Goal: Task Accomplishment & Management: Use online tool/utility

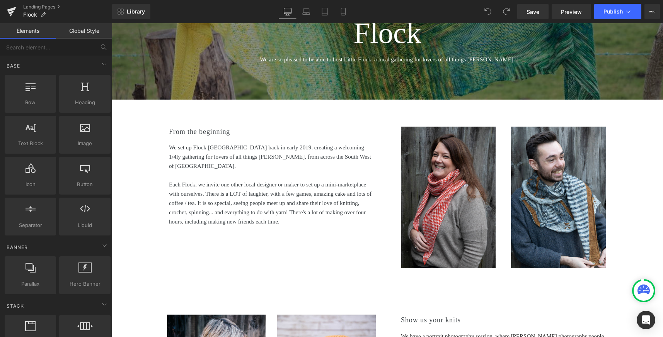
scroll to position [152, 0]
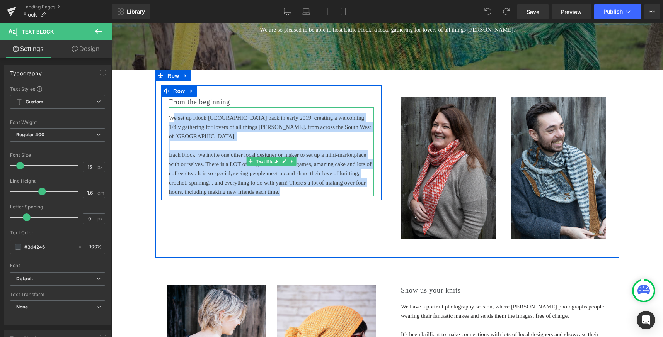
drag, startPoint x: 264, startPoint y: 210, endPoint x: 168, endPoint y: 117, distance: 133.3
click at [169, 117] on div "We set up Flock [GEOGRAPHIC_DATA] back in early 2019, creating a welcoming 1/4l…" at bounding box center [271, 151] width 205 height 89
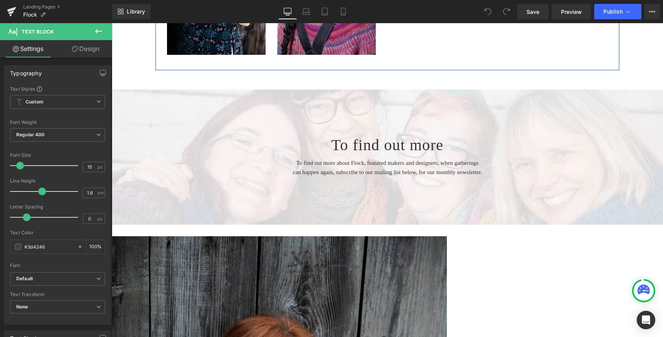
scroll to position [554, 0]
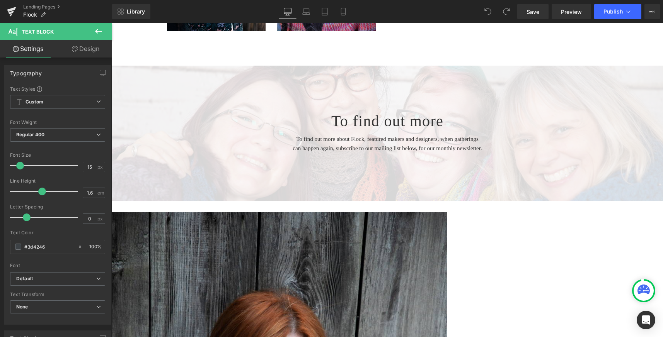
click at [97, 32] on icon at bounding box center [98, 31] width 7 height 5
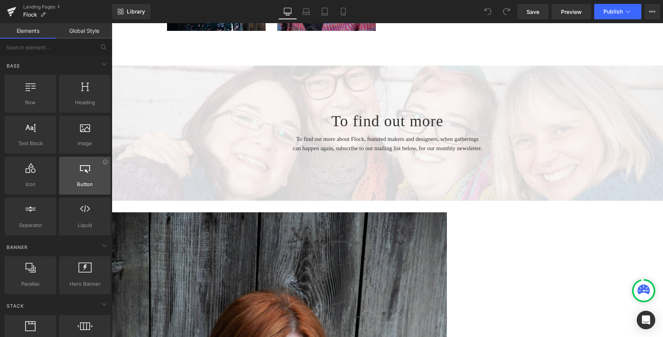
click at [84, 175] on div at bounding box center [84, 171] width 47 height 17
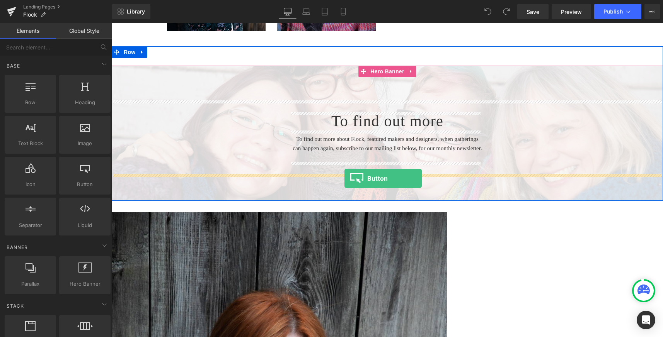
drag, startPoint x: 195, startPoint y: 198, endPoint x: 344, endPoint y: 178, distance: 150.0
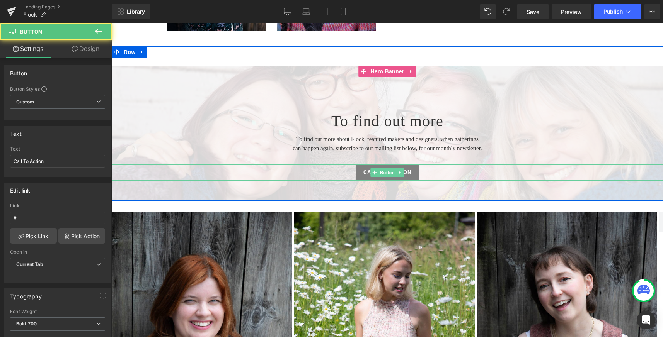
click at [404, 177] on span "Call To Action" at bounding box center [387, 173] width 48 height 8
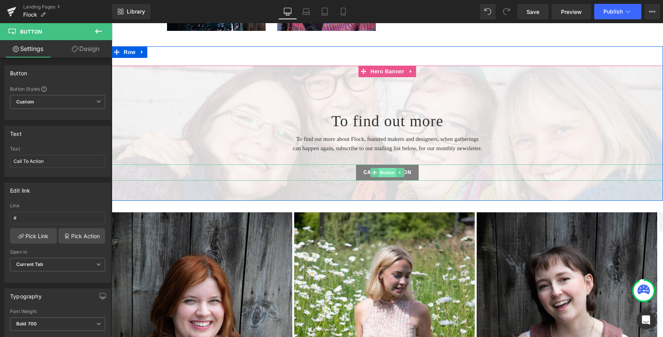
click at [384, 177] on span "Button" at bounding box center [387, 172] width 18 height 9
click at [399, 177] on link at bounding box center [400, 172] width 8 height 9
click at [378, 178] on span "Button" at bounding box center [387, 172] width 18 height 9
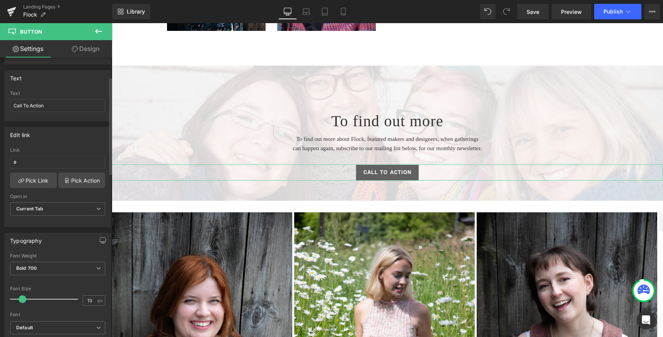
scroll to position [57, 0]
drag, startPoint x: 52, startPoint y: 105, endPoint x: -4, endPoint y: 99, distance: 56.3
click at [0, 99] on html "Button You are previewing how the will restyle your page. You can not edit Elem…" at bounding box center [331, 168] width 663 height 337
type input "Tickets for Little Flock"
click at [22, 160] on input "#" at bounding box center [57, 161] width 95 height 13
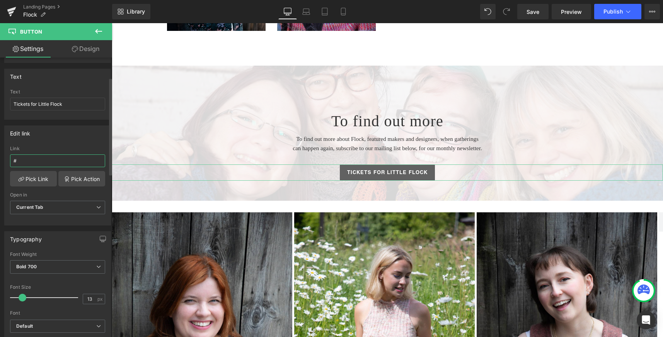
drag, startPoint x: 21, startPoint y: 160, endPoint x: 10, endPoint y: 159, distance: 10.5
click at [10, 159] on input "#" at bounding box center [57, 161] width 95 height 13
paste input "[URL][DOMAIN_NAME]"
type input "[URL][DOMAIN_NAME]"
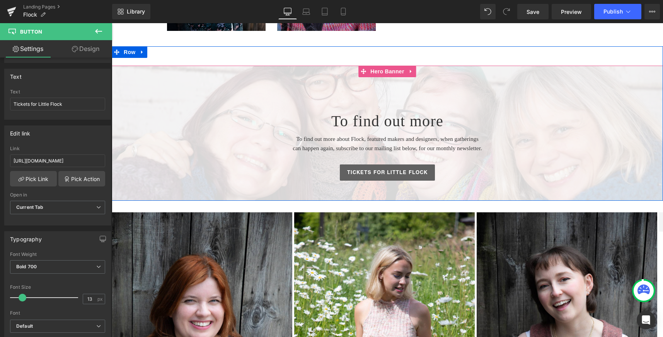
click at [148, 149] on span "To find out more Heading To find out more about [PERSON_NAME], featured makers …" at bounding box center [387, 140] width 551 height 80
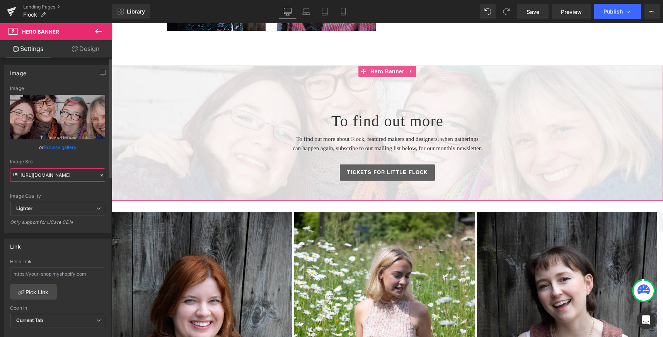
click at [72, 178] on input "[URL][DOMAIN_NAME]" at bounding box center [57, 175] width 95 height 14
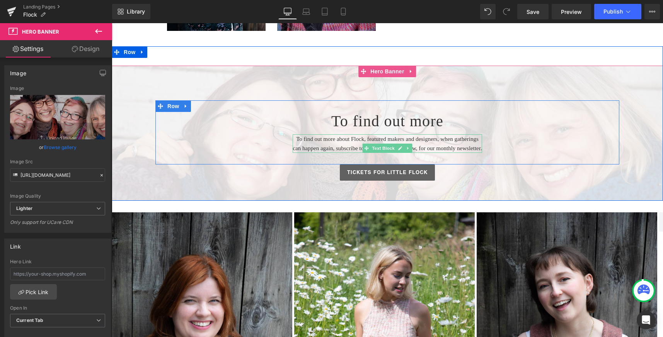
click at [380, 139] on font "To find out more about Flock, featured makers and designers, when gatherings ca…" at bounding box center [386, 143] width 189 height 15
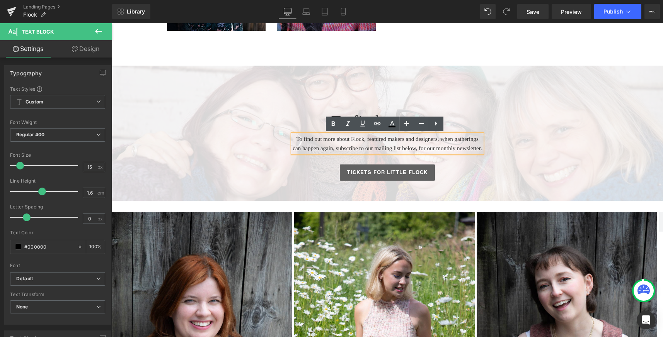
click at [380, 139] on font "To find out more about Flock, featured makers and designers, when gatherings ca…" at bounding box center [386, 143] width 189 height 15
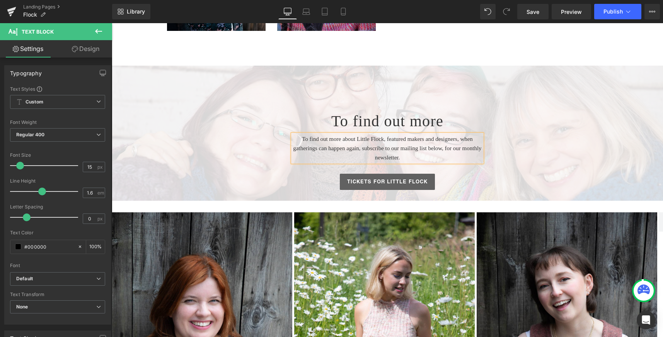
click at [350, 150] on font "To find out more about Little Flock, featured makers and designers, when gather…" at bounding box center [387, 148] width 188 height 25
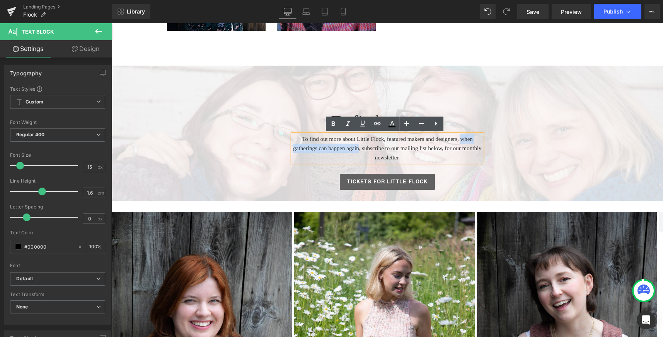
drag, startPoint x: 432, startPoint y: 149, endPoint x: 328, endPoint y: 147, distance: 103.2
click at [328, 147] on font "To find out more about Little Flock, featured makers and designers, when gather…" at bounding box center [387, 148] width 188 height 25
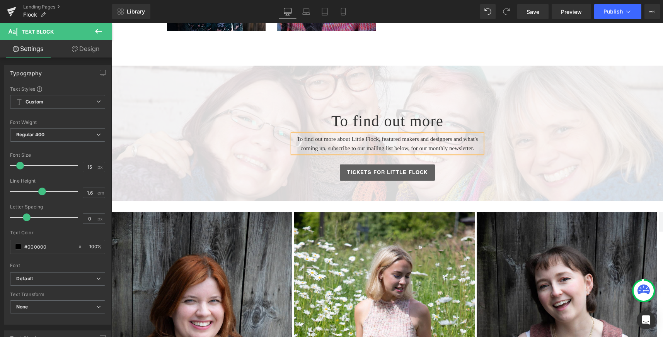
click at [515, 96] on div at bounding box center [387, 133] width 551 height 135
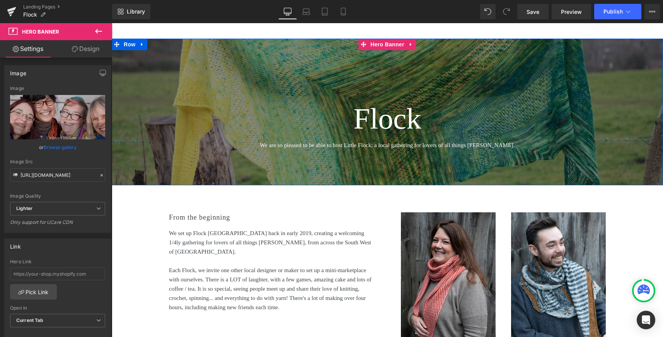
scroll to position [37, 0]
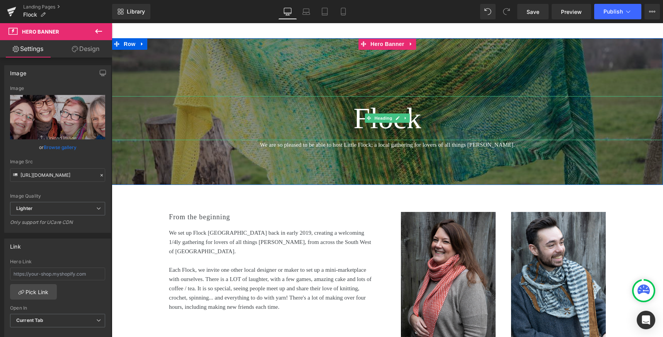
click at [353, 116] on font "Flock" at bounding box center [387, 118] width 68 height 33
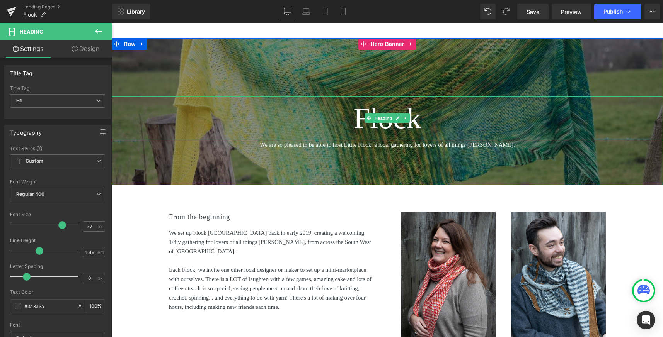
click at [355, 123] on font "Flock" at bounding box center [387, 118] width 68 height 33
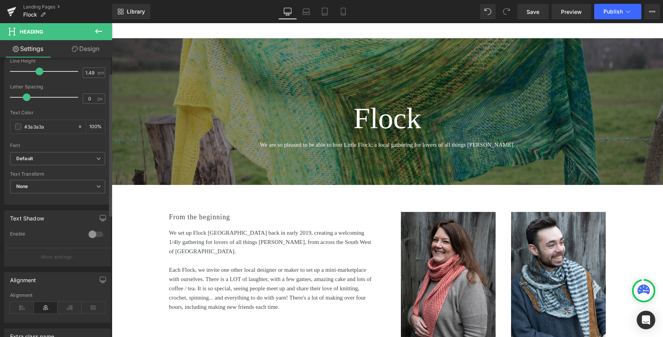
scroll to position [0, 0]
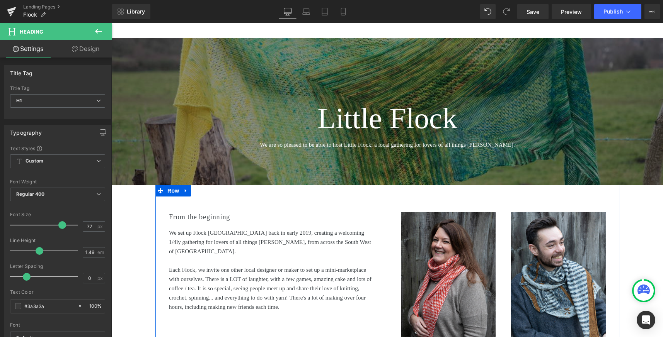
click at [379, 197] on div "From the beginning Heading We set up Flock [GEOGRAPHIC_DATA] back in early 2019…" at bounding box center [387, 279] width 464 height 188
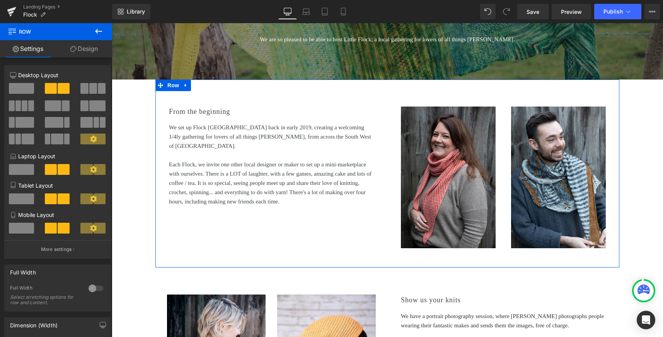
scroll to position [152, 0]
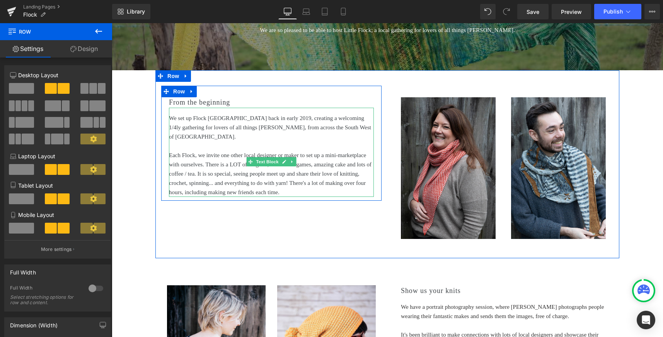
click at [182, 155] on div "Each Flock, we invite one other local designer or maker to set up a mini-market…" at bounding box center [271, 174] width 205 height 46
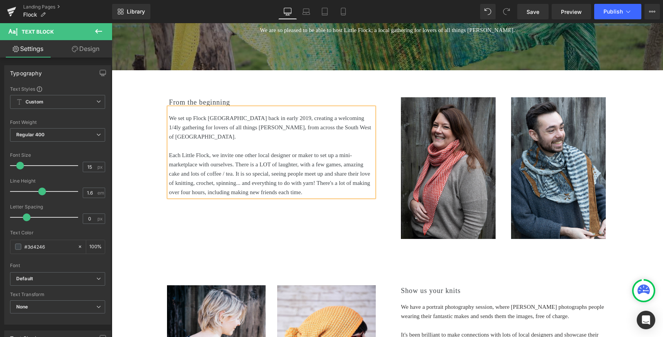
click at [331, 255] on div "From the beginning Heading We set up Flock [GEOGRAPHIC_DATA] back in early 2019…" at bounding box center [387, 164] width 464 height 188
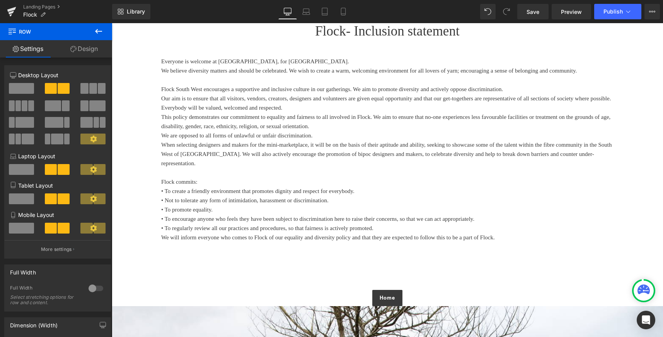
scroll to position [1026, 0]
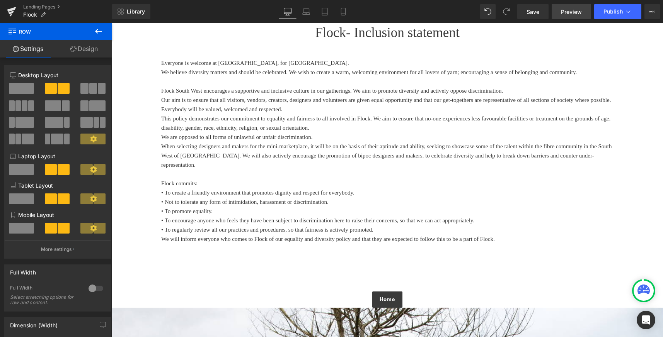
click at [573, 12] on span "Preview" at bounding box center [571, 12] width 21 height 8
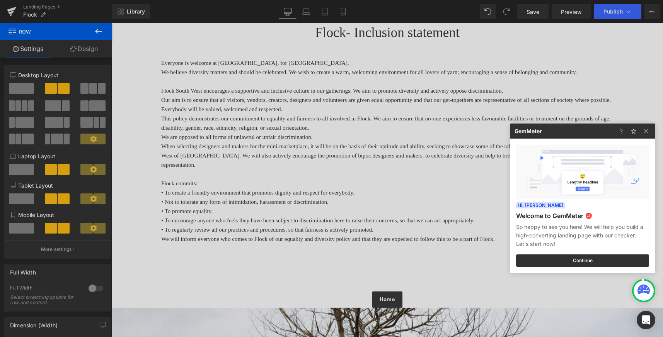
click at [613, 13] on div at bounding box center [331, 168] width 663 height 337
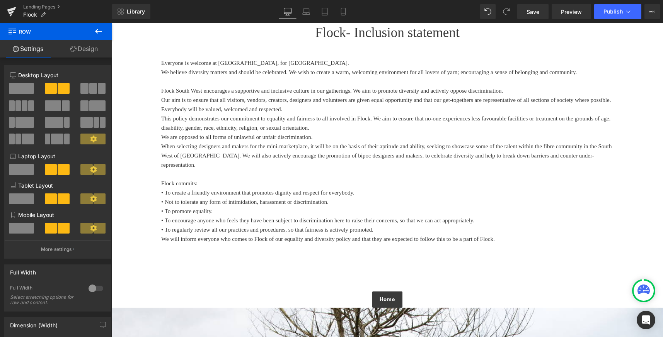
click at [613, 13] on span "Publish" at bounding box center [612, 11] width 19 height 6
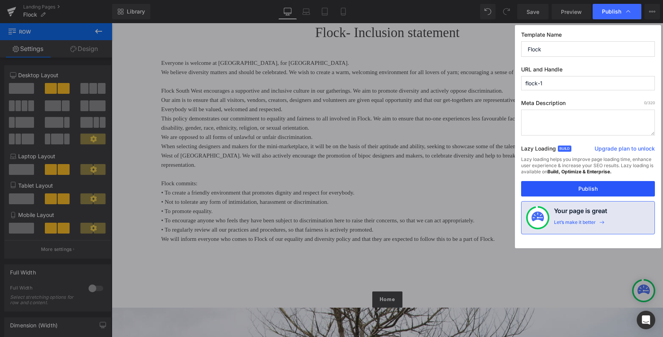
click at [601, 190] on button "Publish" at bounding box center [588, 188] width 134 height 15
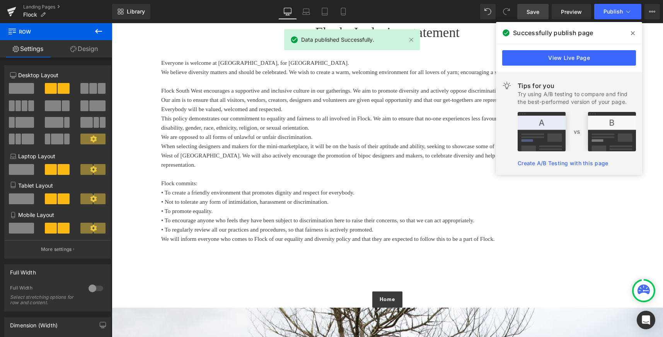
click at [533, 11] on span "Save" at bounding box center [532, 12] width 13 height 8
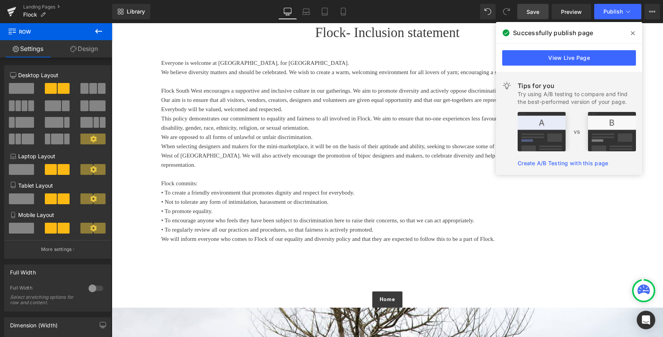
click at [637, 32] on span at bounding box center [632, 33] width 12 height 12
